Goal: Task Accomplishment & Management: Manage account settings

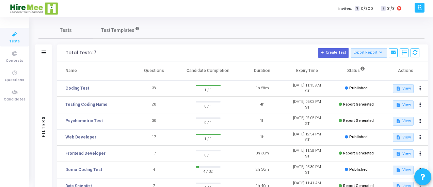
click at [415, 8] on div at bounding box center [419, 8] width 10 height 10
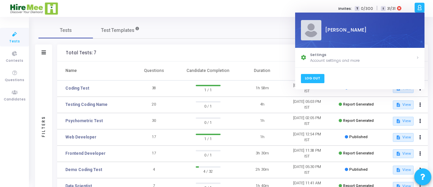
click at [313, 77] on link "Log Out" at bounding box center [311, 78] width 23 height 9
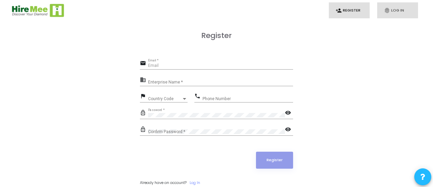
type input "gavin.p@hiremee.co.in"
click at [393, 9] on link "fingerprint Log In" at bounding box center [397, 10] width 41 height 16
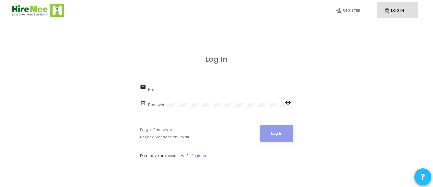
type input "gavin.p@hiremee.co.in"
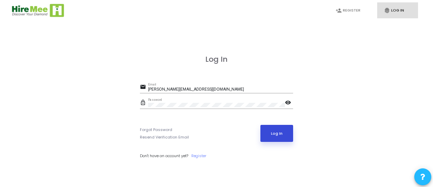
click at [278, 132] on button "Log In" at bounding box center [276, 133] width 33 height 17
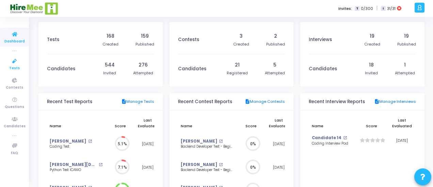
click at [6, 67] on link "Tests" at bounding box center [14, 64] width 29 height 19
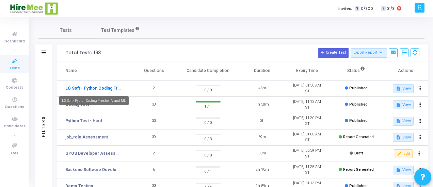
click at [97, 89] on link "LG Soft - Python Coding Fresher AI and ML" at bounding box center [93, 88] width 56 height 6
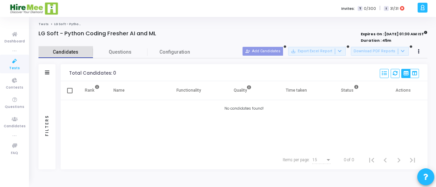
click at [65, 56] on link "Candidates" at bounding box center [65, 52] width 54 height 12
click at [15, 123] on icon at bounding box center [14, 119] width 14 height 9
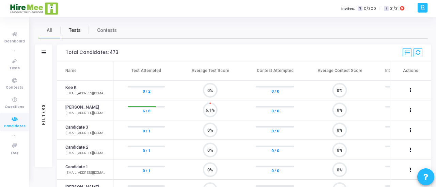
click at [73, 32] on span "Tests" at bounding box center [75, 30] width 12 height 7
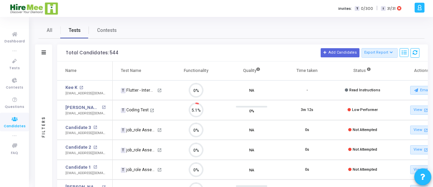
scroll to position [3, 3]
click at [15, 65] on icon at bounding box center [14, 61] width 14 height 9
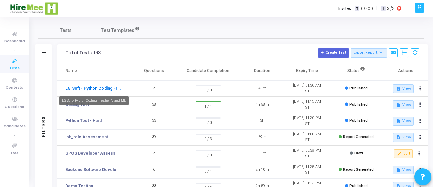
click at [87, 88] on link "LG Soft - Python Coding Fresher AI and ML" at bounding box center [93, 88] width 56 height 6
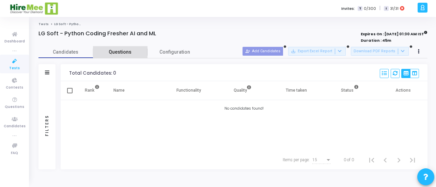
click at [119, 51] on span "Questions" at bounding box center [120, 52] width 54 height 7
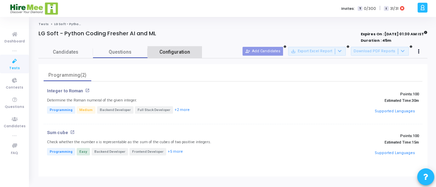
click at [174, 53] on span "Configuration" at bounding box center [174, 52] width 31 height 7
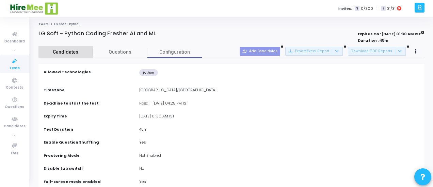
click at [49, 50] on span "Candidates" at bounding box center [65, 52] width 54 height 7
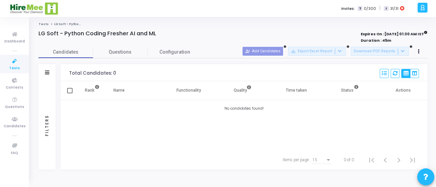
click at [36, 70] on div "Candidates Questions Configuration Filters Filters Candidate Name/Email search …" at bounding box center [232, 108] width 395 height 124
click at [15, 62] on icon at bounding box center [14, 61] width 14 height 9
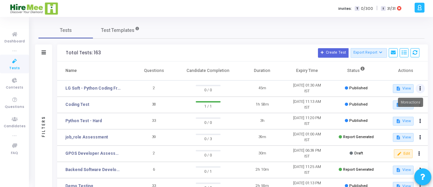
click at [418, 88] on button at bounding box center [420, 89] width 10 height 10
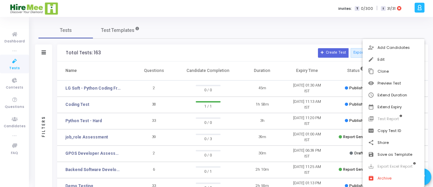
click at [250, 50] on div at bounding box center [216, 93] width 433 height 187
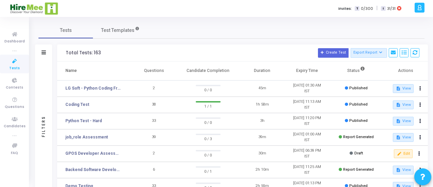
click at [215, 35] on div "Tests Test Templates" at bounding box center [231, 30] width 386 height 16
click at [140, 51] on h3 "Total Tests: 163 Create Test Export Report Id Name Job Role Questions Candidate…" at bounding box center [243, 53] width 354 height 10
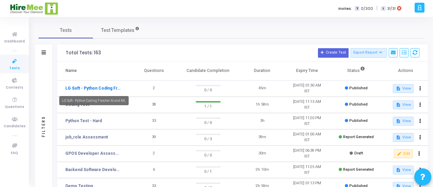
click at [80, 88] on link "LG Soft - Python Coding Fresher AI and ML" at bounding box center [93, 88] width 56 height 6
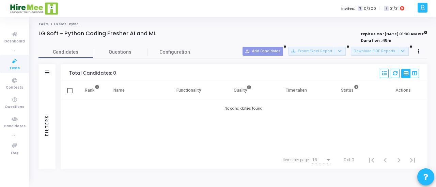
click at [215, 36] on div "LG Soft - Python Coding Fresher AI and ML" at bounding box center [154, 33] width 233 height 7
click at [18, 61] on icon at bounding box center [14, 61] width 14 height 9
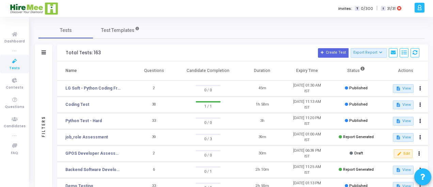
click at [133, 102] on td "38" at bounding box center [154, 105] width 45 height 16
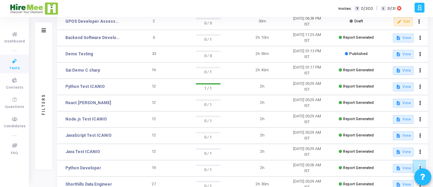
scroll to position [162, 0]
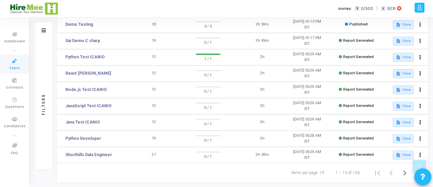
click at [44, 26] on div "Filters" at bounding box center [43, 30] width 17 height 17
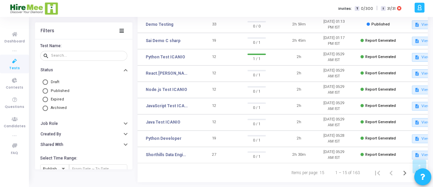
scroll to position [181, 0]
click at [70, 56] on input "text" at bounding box center [87, 56] width 73 height 4
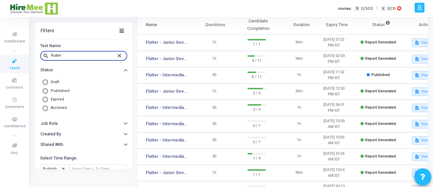
scroll to position [46, 0]
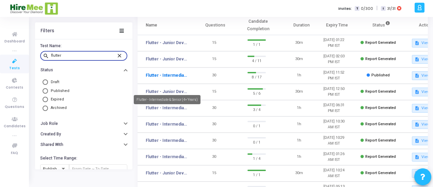
type input "flutter"
click at [175, 79] on link "Flutter - Intermediate & Senior (4+ Years)" at bounding box center [167, 75] width 42 height 6
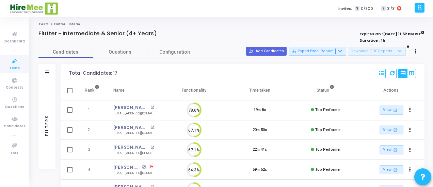
scroll to position [14, 17]
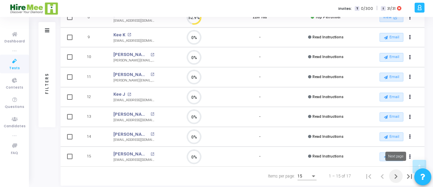
click at [394, 175] on icon "Next page" at bounding box center [396, 177] width 10 height 10
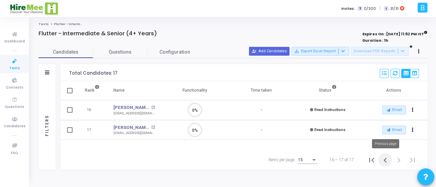
click at [384, 159] on icon "Previous page" at bounding box center [385, 161] width 10 height 10
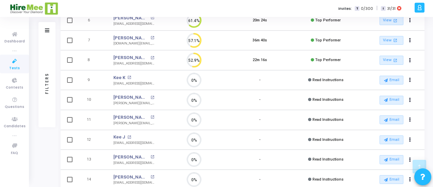
drag, startPoint x: 95, startPoint y: 76, endPoint x: 252, endPoint y: 77, distance: 157.2
click at [252, 77] on tr "9 Kee K open_in_new kee@mailnesia.com 0% - Read Instructions Email archive Arch…" at bounding box center [243, 80] width 364 height 20
click at [252, 77] on td "-" at bounding box center [260, 80] width 66 height 20
click at [58, 68] on div "Filters Filters Candidate Name/Email search Candidate Status Invite Sent Read I…" at bounding box center [231, 52] width 386 height 354
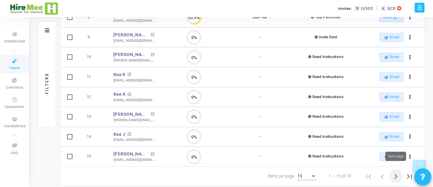
click at [396, 175] on icon "Next page" at bounding box center [395, 177] width 3 height 5
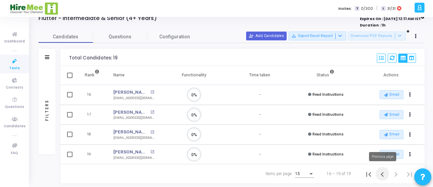
click at [383, 173] on icon "Previous page" at bounding box center [381, 175] width 3 height 5
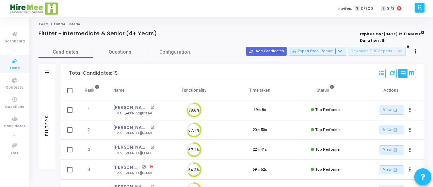
click at [49, 43] on div at bounding box center [153, 40] width 231 height 7
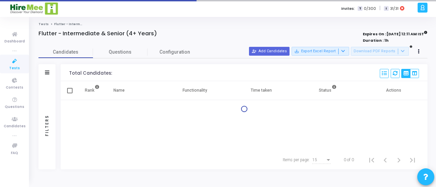
click at [14, 65] on icon at bounding box center [14, 61] width 14 height 9
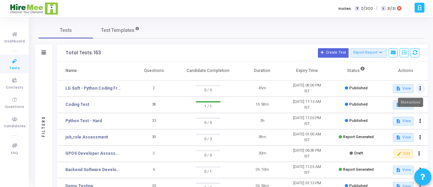
click at [419, 89] on icon at bounding box center [420, 88] width 2 height 3
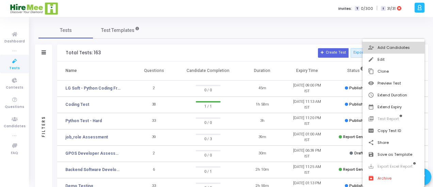
click at [379, 46] on button "person_add_alt Add Candidates" at bounding box center [393, 48] width 62 height 12
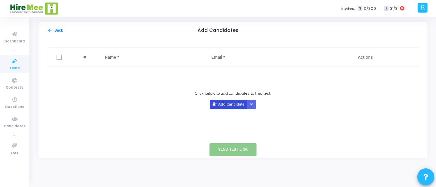
click at [227, 106] on button "Add Candidate" at bounding box center [228, 104] width 37 height 9
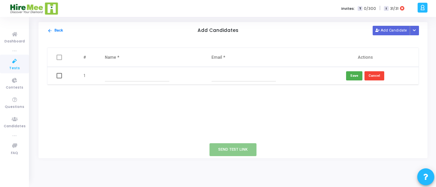
click at [124, 78] on input "text" at bounding box center [137, 75] width 64 height 11
type input "Sakthi"
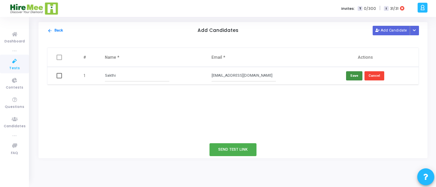
type input "[EMAIL_ADDRESS][DOMAIN_NAME]"
click at [353, 75] on button "Save" at bounding box center [354, 75] width 16 height 9
click at [58, 60] on span at bounding box center [58, 57] width 5 height 5
click at [59, 60] on input "checkbox" at bounding box center [59, 60] width 0 height 0
checkbox input "true"
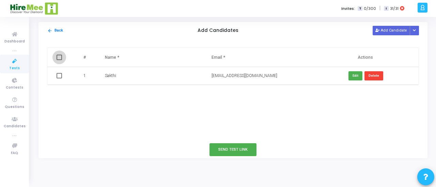
checkbox input "true"
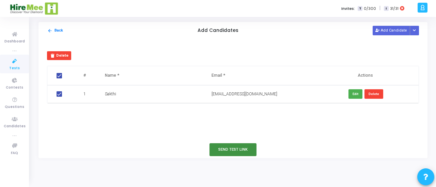
click at [222, 146] on button "Send Test Link" at bounding box center [232, 150] width 47 height 13
click at [227, 148] on button "Send Test Link" at bounding box center [232, 150] width 47 height 13
click at [16, 63] on icon at bounding box center [14, 61] width 14 height 9
click at [54, 30] on button "arrow_back Back" at bounding box center [55, 31] width 16 height 6
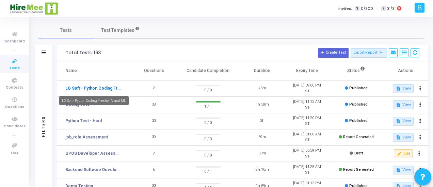
click at [97, 88] on link "LG Soft - Python Coding Fresher AI and ML" at bounding box center [93, 88] width 56 height 6
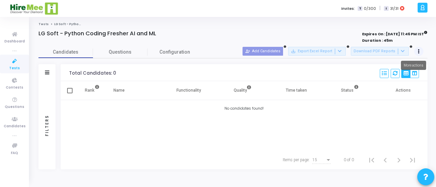
click at [418, 54] on button at bounding box center [419, 52] width 10 height 10
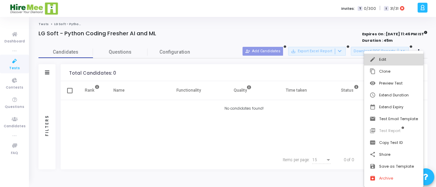
click at [382, 57] on button "edit Edit" at bounding box center [393, 60] width 59 height 12
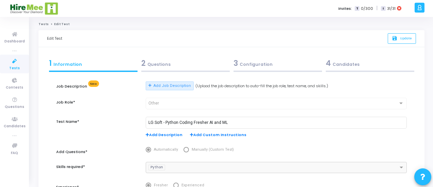
click at [249, 64] on div "3 Configuration" at bounding box center [277, 63] width 88 height 11
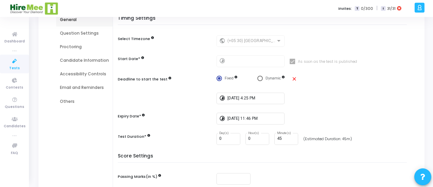
scroll to position [77, 0]
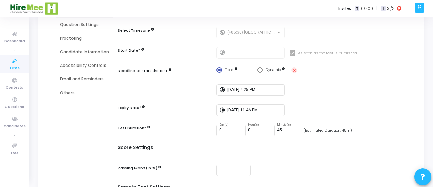
click at [294, 69] on mat-icon "close" at bounding box center [294, 71] width 6 height 6
radio input "false"
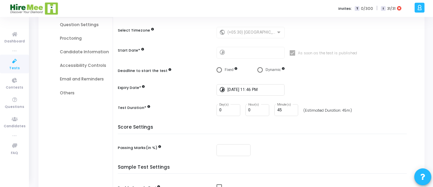
scroll to position [145, 0]
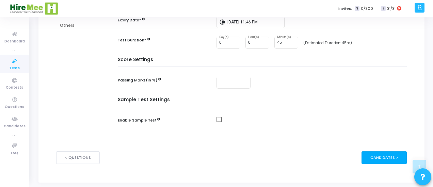
click at [383, 159] on div "Candidates >" at bounding box center [383, 158] width 45 height 13
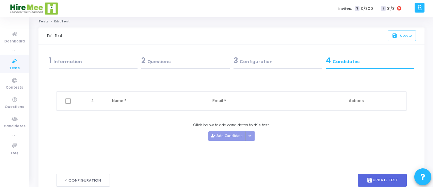
scroll to position [0, 0]
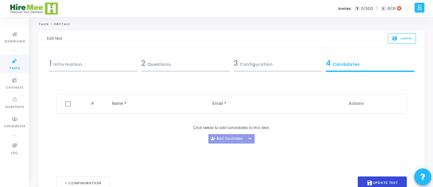
click at [377, 183] on button "save Update Test" at bounding box center [382, 183] width 49 height 13
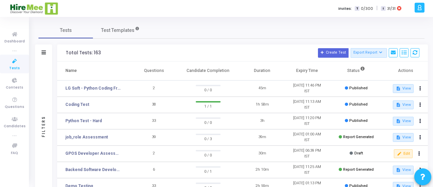
click at [160, 42] on div "Tests Test Templates Filters Filters Test Name: search Status Draft Published E…" at bounding box center [231, 183] width 386 height 323
click at [419, 88] on icon at bounding box center [420, 88] width 2 height 3
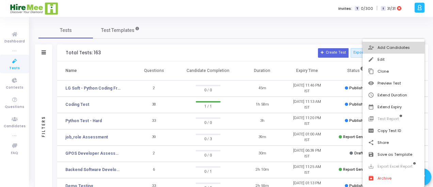
click at [381, 46] on button "person_add_alt Add Candidates" at bounding box center [393, 48] width 62 height 12
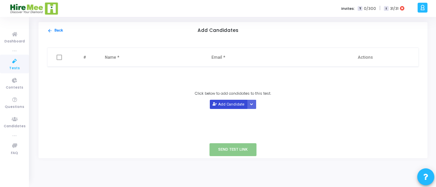
click at [233, 104] on button "Add Candidate" at bounding box center [228, 104] width 37 height 9
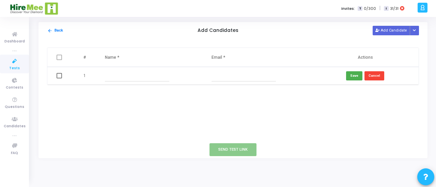
click at [120, 77] on input "text" at bounding box center [137, 75] width 64 height 11
type input "Sakthi"
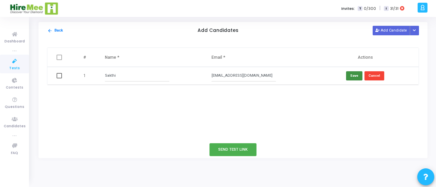
type input "[EMAIL_ADDRESS][DOMAIN_NAME]"
click at [347, 73] on button "Save" at bounding box center [354, 75] width 16 height 9
click at [58, 59] on span at bounding box center [58, 57] width 5 height 5
click at [59, 60] on input "checkbox" at bounding box center [59, 60] width 0 height 0
checkbox input "true"
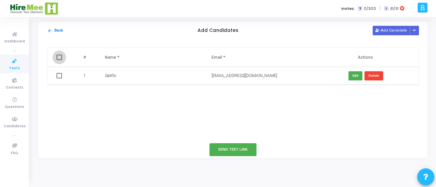
checkbox input "true"
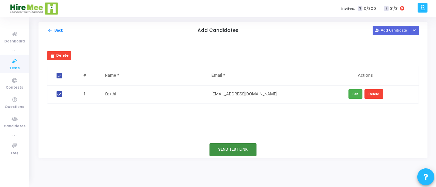
click at [236, 148] on button "Send Test Link" at bounding box center [232, 150] width 47 height 13
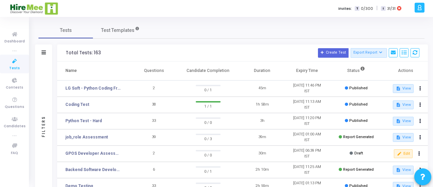
click at [16, 86] on span "Contests" at bounding box center [14, 88] width 17 height 6
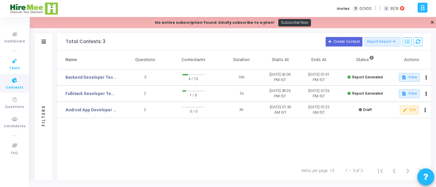
click at [17, 68] on span "Tests" at bounding box center [14, 69] width 11 height 6
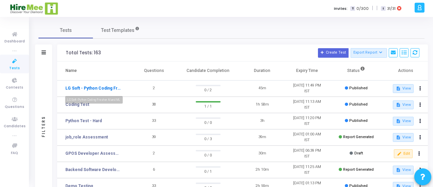
click at [103, 85] on link "LG Soft - Python Coding Fresher AI and ML" at bounding box center [93, 88] width 56 height 6
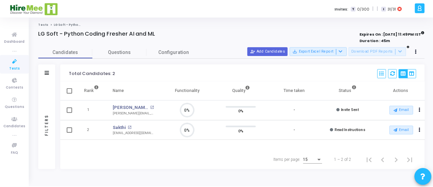
scroll to position [3, 3]
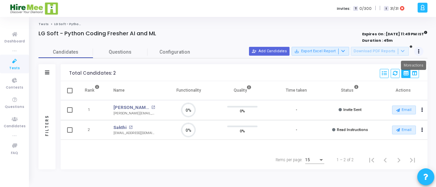
click at [419, 52] on button at bounding box center [419, 52] width 10 height 10
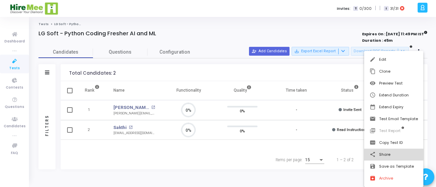
click at [379, 154] on button "share Share" at bounding box center [393, 155] width 59 height 12
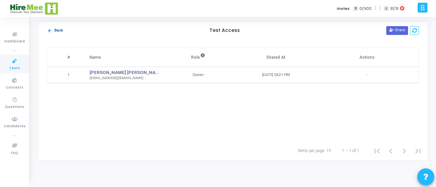
click at [55, 32] on button "arrow_back Back" at bounding box center [55, 31] width 16 height 6
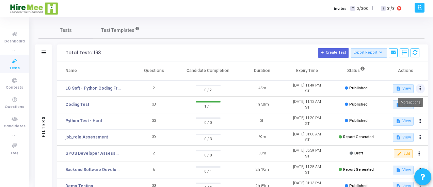
click at [423, 89] on button at bounding box center [420, 89] width 10 height 10
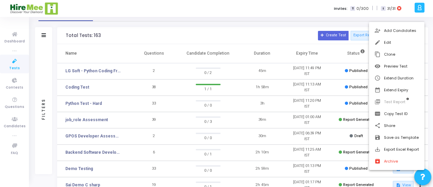
scroll to position [17, 0]
click at [97, 71] on div at bounding box center [216, 93] width 433 height 187
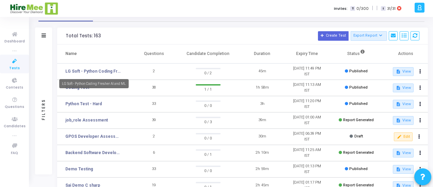
click at [97, 71] on link "LG Soft - Python Coding Fresher AI and ML" at bounding box center [93, 71] width 56 height 6
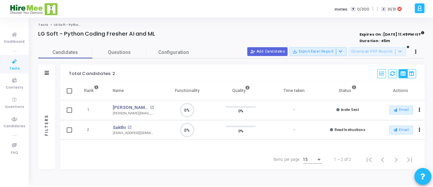
scroll to position [14, 17]
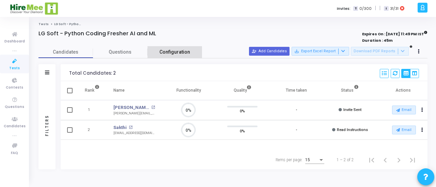
click at [182, 52] on span "Configuration" at bounding box center [174, 52] width 31 height 7
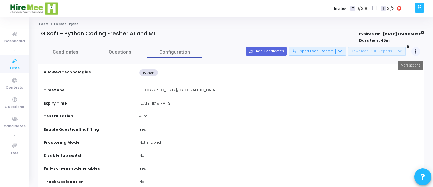
click at [414, 49] on button at bounding box center [416, 52] width 10 height 10
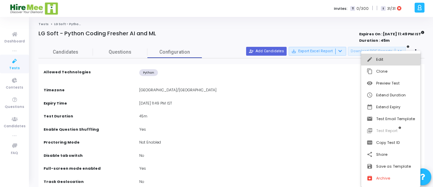
click at [381, 59] on button "edit Edit" at bounding box center [390, 60] width 59 height 12
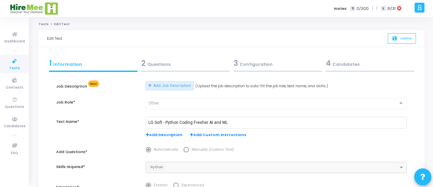
click at [252, 67] on div "3 Configuration" at bounding box center [277, 63] width 88 height 11
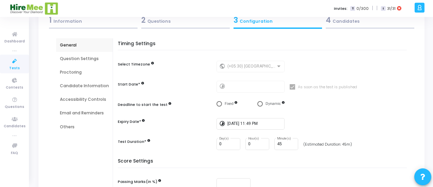
scroll to position [56, 0]
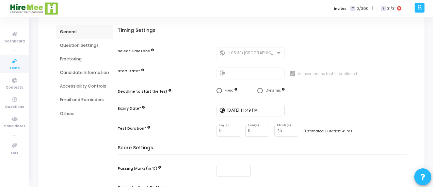
click at [66, 54] on div "Proctoring" at bounding box center [84, 59] width 56 height 14
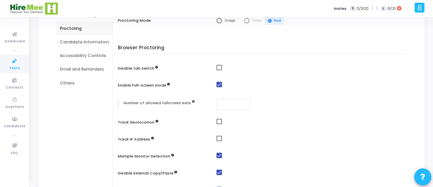
scroll to position [73, 0]
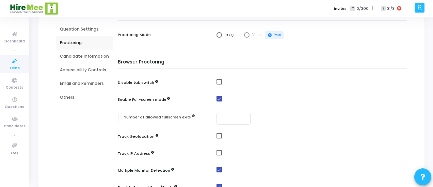
click at [77, 30] on div "Question Settings" at bounding box center [84, 29] width 49 height 6
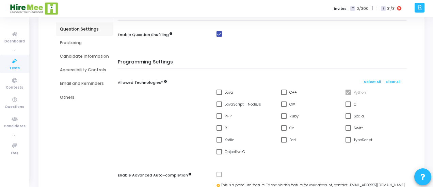
scroll to position [0, 0]
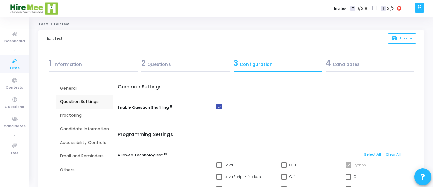
click at [69, 86] on div "General" at bounding box center [84, 88] width 49 height 6
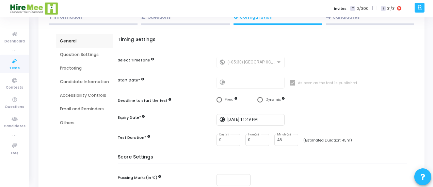
scroll to position [52, 0]
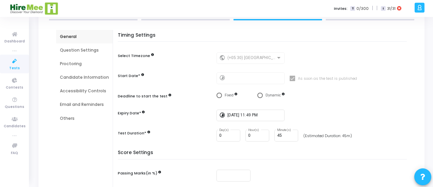
click at [82, 103] on div "Email and Reminders" at bounding box center [84, 105] width 49 height 6
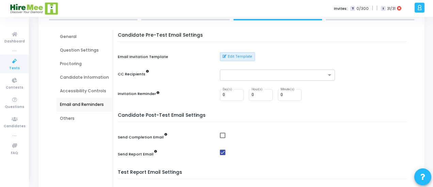
click at [76, 94] on div "Accessibility Controls" at bounding box center [84, 91] width 49 height 6
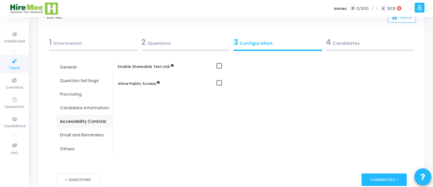
scroll to position [20, 0]
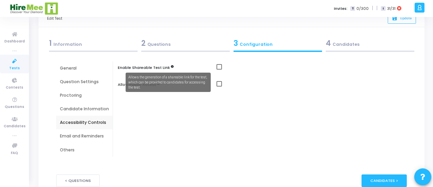
click at [171, 67] on icon at bounding box center [172, 66] width 3 height 3
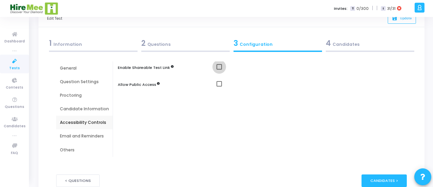
click at [218, 65] on span at bounding box center [218, 66] width 5 height 5
click at [219, 70] on input "checkbox" at bounding box center [219, 70] width 0 height 0
checkbox input "true"
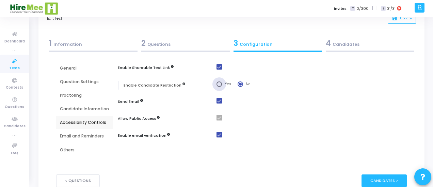
click at [220, 84] on span "Select confirmation" at bounding box center [218, 84] width 5 height 5
click at [220, 84] on input "Yes" at bounding box center [218, 84] width 5 height 5
radio input "true"
click at [238, 26] on div "Edit Test save Update" at bounding box center [231, 18] width 386 height 17
click at [187, 23] on div "Edit Test save Update" at bounding box center [231, 18] width 386 height 17
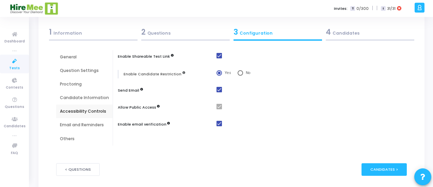
scroll to position [32, 0]
click at [161, 9] on div "Invites: T 0/300 | | I 31/31" at bounding box center [240, 8] width 344 height 17
click at [383, 168] on div "Candidates >" at bounding box center [383, 169] width 45 height 13
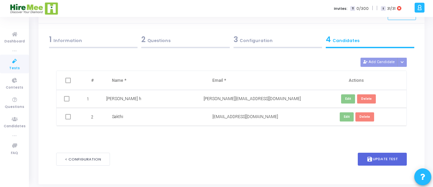
scroll to position [24, 0]
click at [69, 80] on span at bounding box center [67, 80] width 5 height 5
click at [379, 156] on button "save Update Test" at bounding box center [382, 159] width 49 height 13
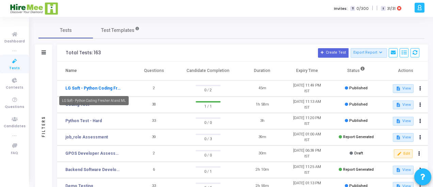
click at [88, 88] on link "LG Soft - Python Coding Fresher AI and ML" at bounding box center [93, 88] width 56 height 6
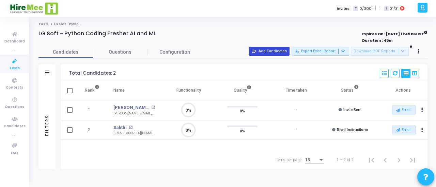
scroll to position [14, 17]
click at [417, 52] on button at bounding box center [419, 52] width 10 height 10
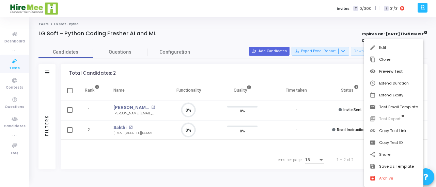
click at [248, 23] on div at bounding box center [218, 93] width 436 height 187
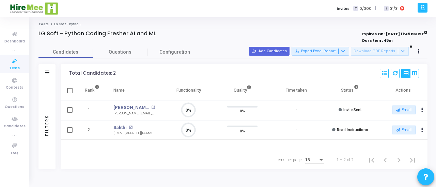
drag, startPoint x: 205, startPoint y: 54, endPoint x: 220, endPoint y: 22, distance: 35.3
click at [220, 22] on ol "Tests LG Soft - Python Coding Fresher AI and ML" at bounding box center [232, 24] width 389 height 4
click at [272, 48] on button "person_add_alt Add Candidates" at bounding box center [269, 51] width 40 height 9
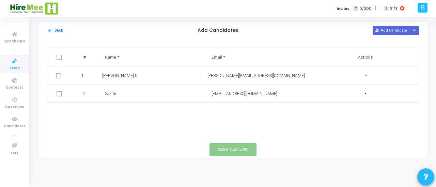
click at [59, 59] on span at bounding box center [58, 57] width 5 height 5
click at [395, 30] on button "Add Candidate" at bounding box center [390, 30] width 37 height 9
click at [116, 108] on input "text" at bounding box center [137, 111] width 64 height 11
type input "u"
type input "[PERSON_NAME] h"
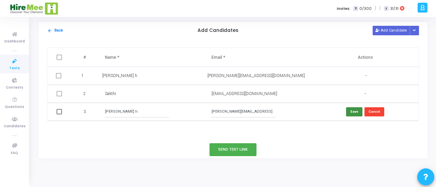
type input "[PERSON_NAME][EMAIL_ADDRESS][DOMAIN_NAME]"
click at [355, 111] on button "Save" at bounding box center [354, 112] width 16 height 9
click at [372, 112] on button "Cancel" at bounding box center [374, 112] width 20 height 9
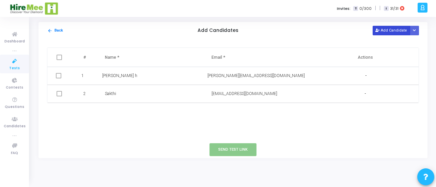
click at [385, 31] on button "Add Candidate" at bounding box center [390, 30] width 37 height 9
click at [113, 110] on input "text" at bounding box center [137, 111] width 64 height 11
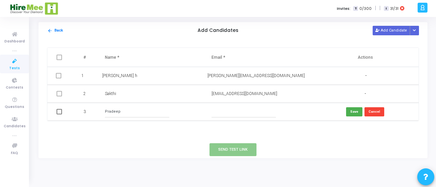
type input "Pradeep"
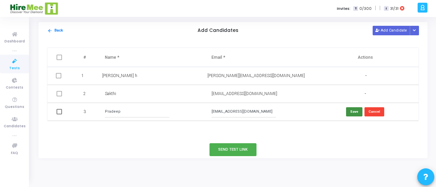
type input "[EMAIL_ADDRESS][DOMAIN_NAME]"
click at [358, 111] on button "Save" at bounding box center [354, 112] width 16 height 9
click at [61, 113] on span at bounding box center [58, 112] width 5 height 5
click at [59, 115] on input "checkbox" at bounding box center [59, 115] width 0 height 0
checkbox input "true"
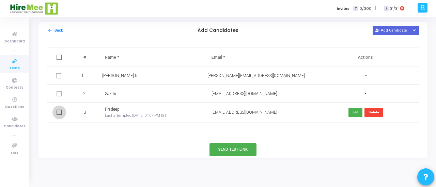
checkbox input "true"
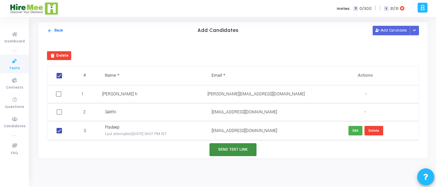
click at [237, 150] on button "Send Test Link" at bounding box center [232, 150] width 47 height 13
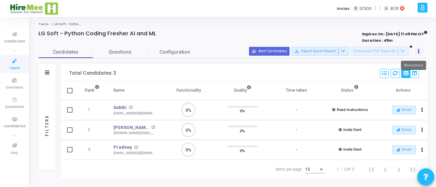
click at [418, 51] on icon at bounding box center [418, 51] width 2 height 3
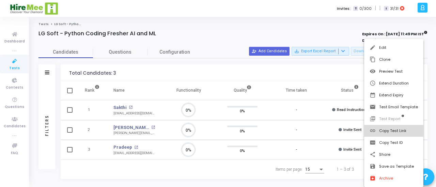
click at [390, 131] on button "link Copy Test Link" at bounding box center [393, 131] width 59 height 12
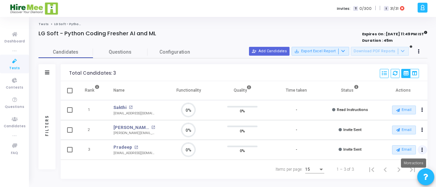
click at [420, 115] on button "Actions" at bounding box center [422, 111] width 10 height 10
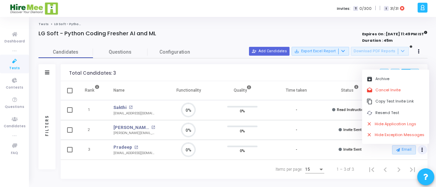
click at [320, 70] on div "Total Candidates: 3 Select S No Name Questions Functionality Quality Time Taken…" at bounding box center [244, 72] width 366 height 17
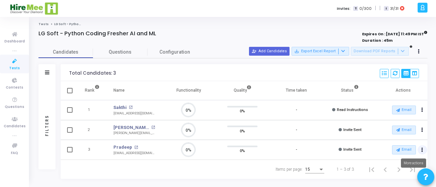
click at [422, 150] on icon "Actions" at bounding box center [422, 150] width 2 height 3
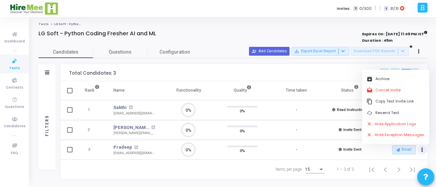
click at [324, 71] on div "Total Candidates: 3 Select S No Name Questions Functionality Quality Time Taken…" at bounding box center [244, 72] width 366 height 17
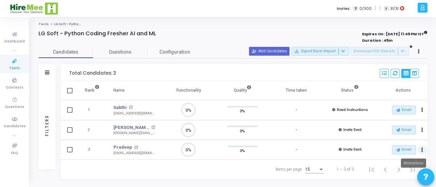
click at [421, 150] on icon "Actions" at bounding box center [422, 150] width 2 height 3
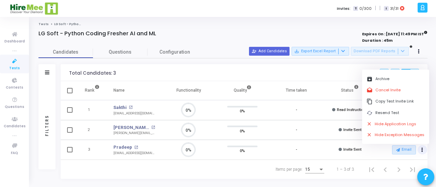
click at [330, 68] on div "Total Candidates: 3 Select S No Name Questions Functionality Quality Time Taken…" at bounding box center [244, 72] width 366 height 17
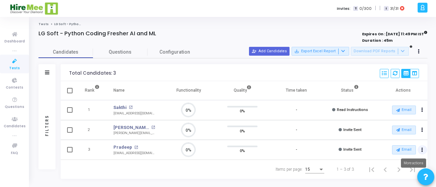
click at [422, 149] on icon "Actions" at bounding box center [422, 150] width 2 height 3
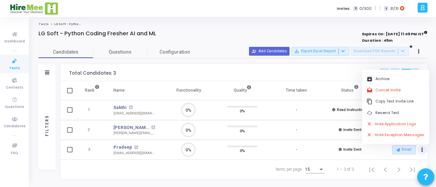
click at [331, 73] on div "Total Candidates: 3 Select S No Name Questions Functionality Quality Time Taken…" at bounding box center [244, 72] width 366 height 17
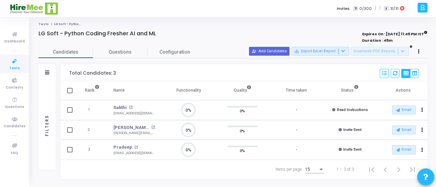
click at [220, 34] on div "LG Soft - Python Coding Fresher AI and ML" at bounding box center [154, 33] width 233 height 7
click at [311, 23] on ol "Tests LG Soft - Python Coding Fresher AI and ML" at bounding box center [232, 24] width 389 height 4
click at [257, 20] on div "Tests LG Soft - Python Coding Fresher AI and ML LG Soft - Python Coding Fresher…" at bounding box center [233, 102] width 406 height 170
click at [301, 28] on div "Tests LG Soft - Python Coding Fresher AI and ML LG Soft - Python Coding Fresher…" at bounding box center [232, 102] width 389 height 160
click at [363, 73] on div "Total Candidates: 3 Select S No Name Questions Functionality Quality Time Taken…" at bounding box center [244, 72] width 366 height 17
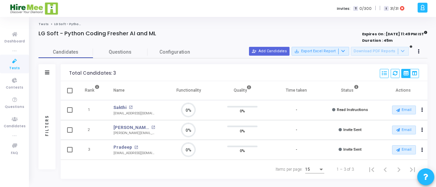
click at [334, 65] on div "Total Candidates: 3 Select S No Name Questions Functionality Quality Time Taken…" at bounding box center [244, 72] width 366 height 17
click at [225, 35] on div "LG Soft - Python Coding Fresher AI and ML" at bounding box center [154, 33] width 233 height 7
click at [423, 115] on button "Actions" at bounding box center [422, 111] width 10 height 10
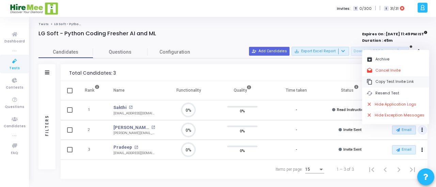
click at [387, 81] on button "content_copy Copy Test Invite Link" at bounding box center [395, 82] width 67 height 11
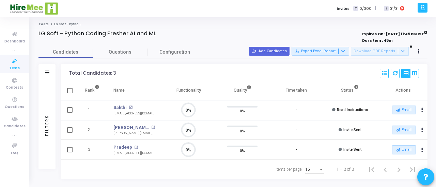
click at [179, 24] on ol "Tests LG Soft - Python Coding Fresher AI and ML" at bounding box center [232, 24] width 389 height 4
click at [420, 111] on button "Actions" at bounding box center [422, 111] width 10 height 10
click at [421, 115] on button "Actions" at bounding box center [422, 111] width 10 height 10
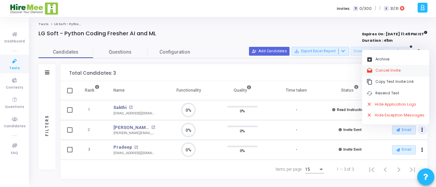
click at [378, 69] on button "drafts Cancel Invite" at bounding box center [395, 70] width 67 height 11
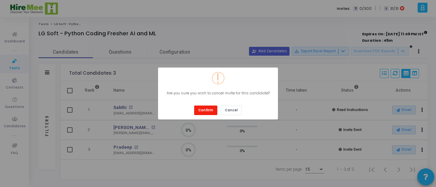
click at [198, 113] on button "Confirm" at bounding box center [205, 110] width 23 height 9
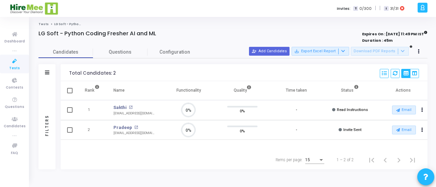
click at [241, 38] on div at bounding box center [154, 40] width 233 height 7
click at [335, 75] on div "Total Candidates: 2 Select S No Name Questions Functionality Quality Time Taken…" at bounding box center [244, 72] width 366 height 17
click at [423, 109] on button "Actions" at bounding box center [422, 111] width 10 height 10
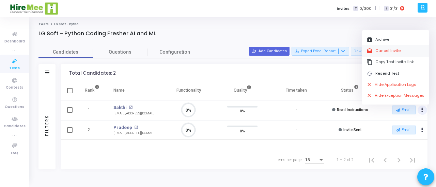
click at [379, 48] on button "drafts Cancel Invite" at bounding box center [395, 50] width 67 height 11
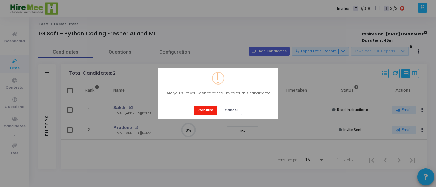
click at [206, 113] on button "Confirm" at bounding box center [205, 110] width 23 height 9
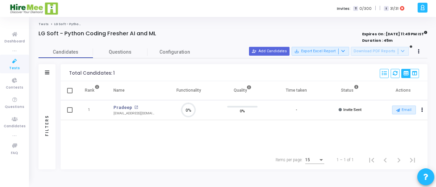
scroll to position [3, 3]
click at [415, 51] on button at bounding box center [419, 52] width 10 height 10
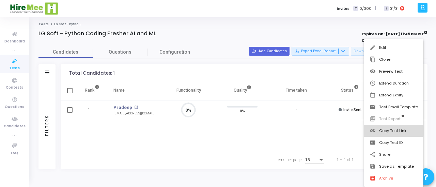
click at [391, 129] on button "link Copy Test Link" at bounding box center [393, 131] width 59 height 12
